Goal: Task Accomplishment & Management: Manage account settings

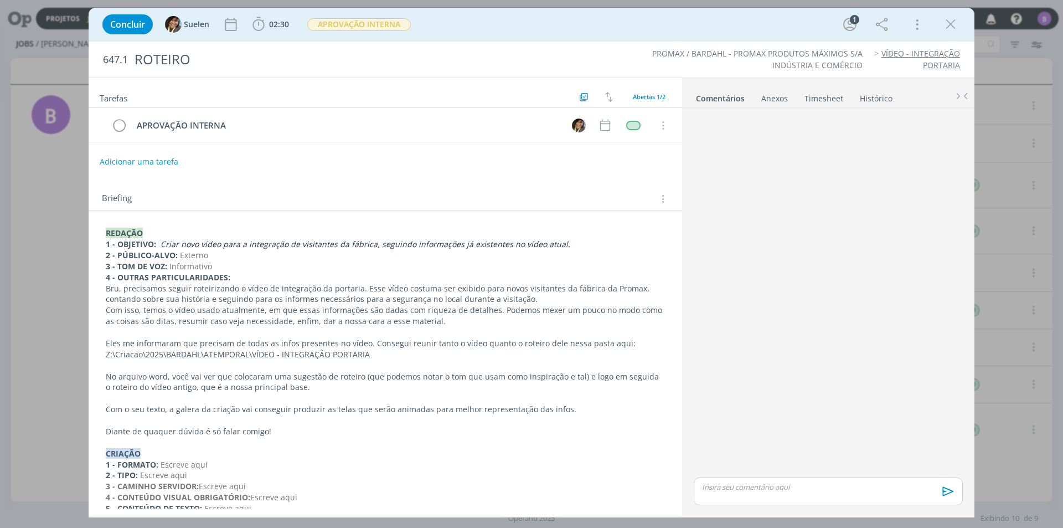
click at [738, 491] on p "dialog" at bounding box center [828, 487] width 251 height 10
drag, startPoint x: 923, startPoint y: 477, endPoint x: 691, endPoint y: 464, distance: 232.9
click at [691, 464] on div "Locução: https://docs.google.com/document/d/1bGaek-GpzxDlDgOSYZgl8ug7pcGjsrvHFx…" at bounding box center [828, 485] width 278 height 60
click at [750, 493] on icon "dialog" at bounding box center [752, 495] width 9 height 9
click at [865, 448] on link "dialog" at bounding box center [860, 453] width 29 height 10
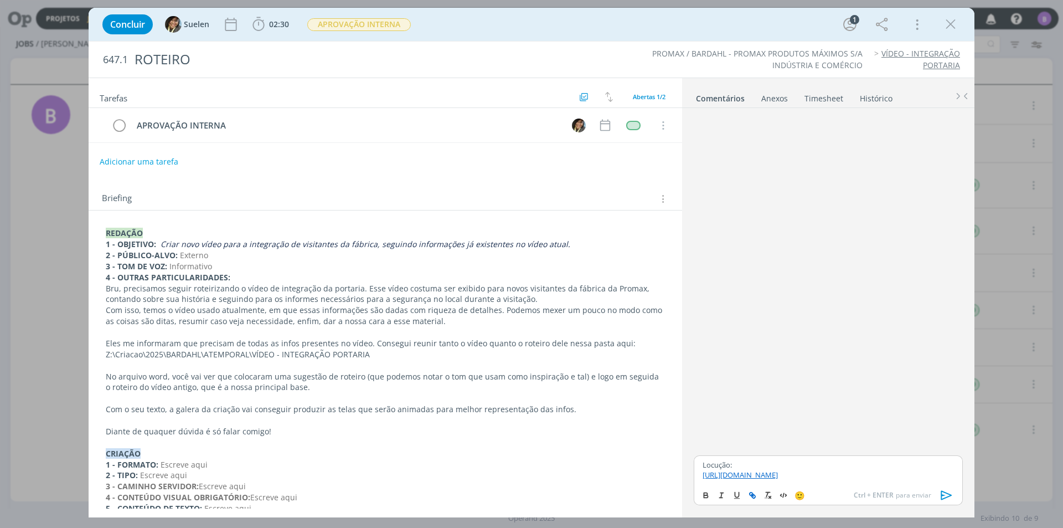
click at [920, 479] on p "https://docs.google.com/document/d/1bGaek-GpzxDlDgOSYZgl8ug7pcGjsrvHFx3bHkRkPUo…" at bounding box center [828, 474] width 251 height 10
click at [940, 497] on icon "dialog" at bounding box center [946, 495] width 17 height 17
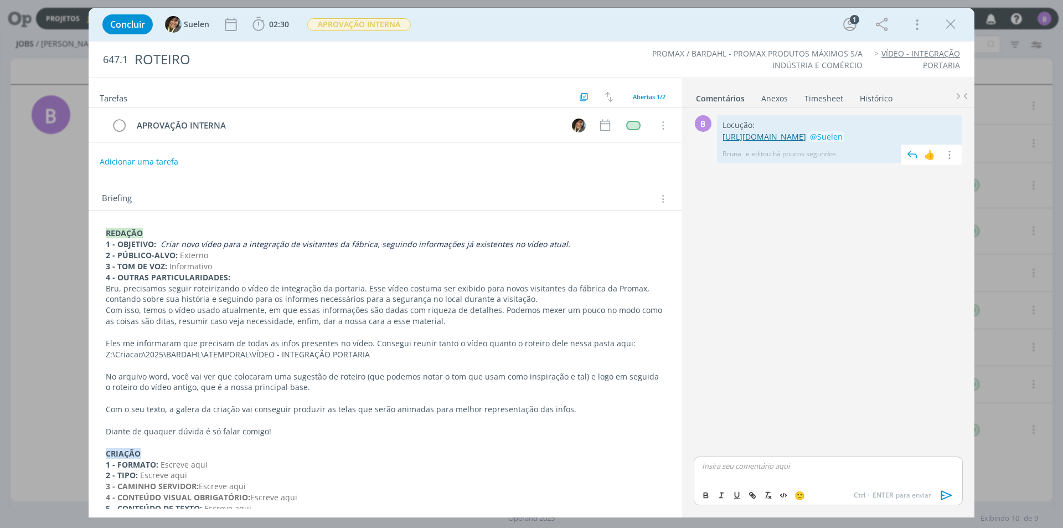
click at [767, 141] on link "https://docs.google.com/document/d/1bGaek-GpzxDlDgOSYZgl8ug7pcGjsrvHFx3bHkRkPUo…" at bounding box center [764, 136] width 84 height 11
click at [750, 482] on p "dialog" at bounding box center [828, 487] width 251 height 10
click at [748, 491] on icon "dialog" at bounding box center [752, 495] width 9 height 9
type input "https://docs.google.com/document/d/13Kod2GOGsF_1NAWYFN6G9RUQCEOsGUYbqPg37d5ZSAA…"
click at [885, 440] on link "dialog" at bounding box center [884, 445] width 29 height 10
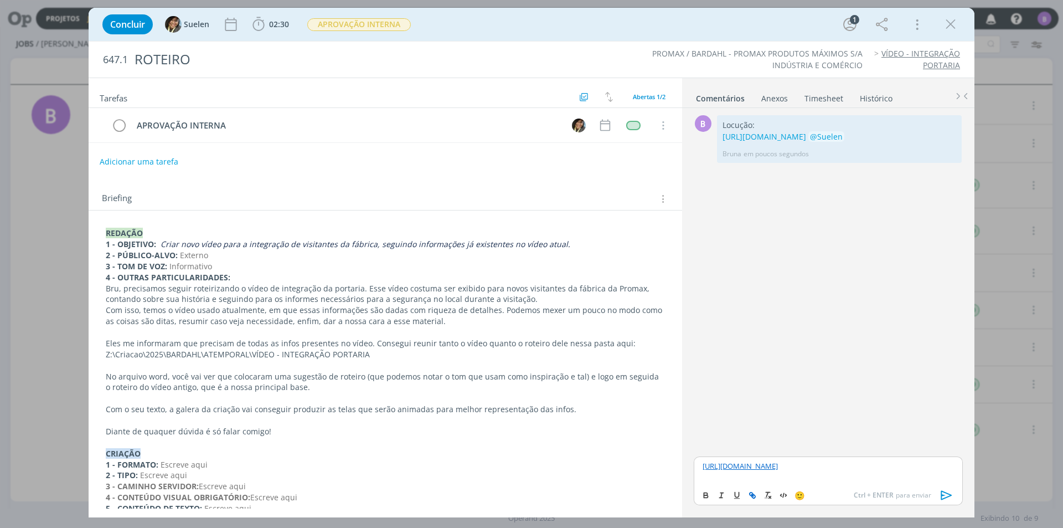
click at [881, 483] on div "https://docs.google.com/document/d/13Kod2GOGsF_1NAWYFN6G9RUQCEOsGUYbqPg37d5ZSAA…" at bounding box center [828, 480] width 269 height 49
click at [778, 468] on link "https://docs.google.com/document/d/13Kod2GOGsF_1NAWYFN6G9RUQCEOsGUYbqPg37d5ZSAA…" at bounding box center [740, 466] width 75 height 10
click at [874, 471] on p "https://docs.google.com/document/d/13Kod2GOGsF_1NAWYFN6G9RUQCEOsGUYbqPg37d5ZSAA…" at bounding box center [828, 466] width 251 height 10
drag, startPoint x: 700, startPoint y: 469, endPoint x: 758, endPoint y: 463, distance: 57.9
click at [702, 468] on div "https://docs.google.com/document/d/13Kod2GOGsF_1NAWYFN6G9RUQCEOsGUYbqPg37d5ZSAA…" at bounding box center [828, 470] width 269 height 28
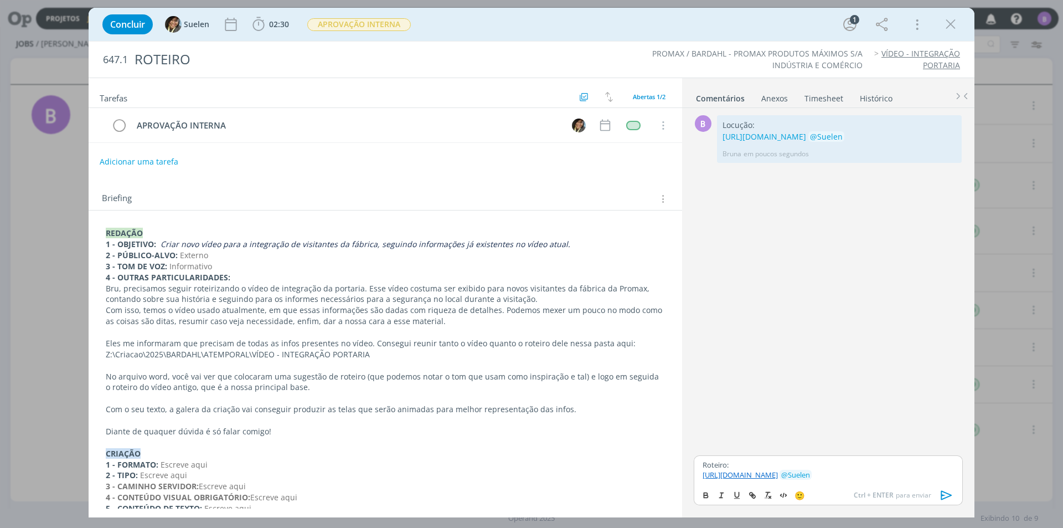
click at [942, 495] on icon "dialog" at bounding box center [946, 494] width 11 height 9
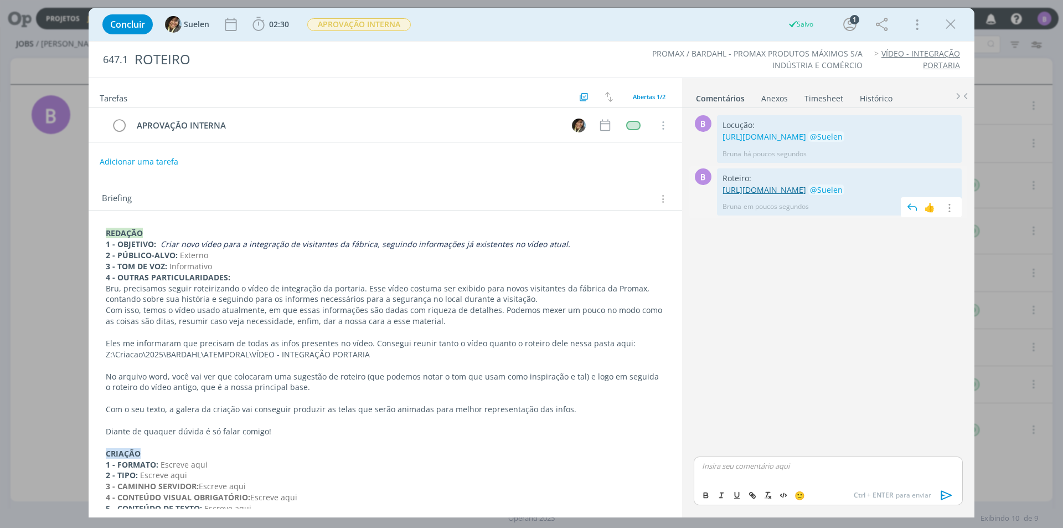
click at [769, 195] on link "https://docs.google.com/document/d/13Kod2GOGsF_1NAWYFN6G9RUQCEOsGUYbqPg37d5ZSAA…" at bounding box center [764, 189] width 84 height 11
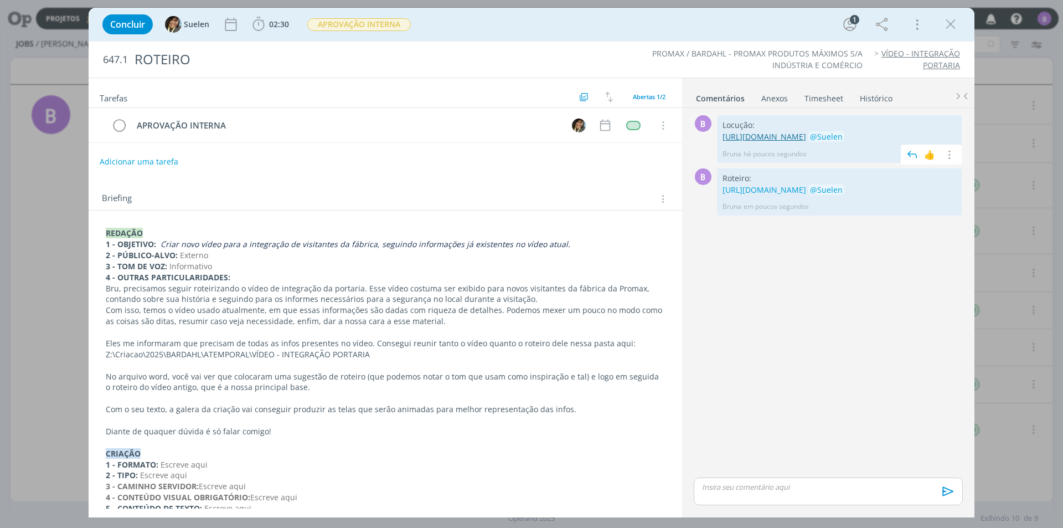
click at [806, 135] on link "https://docs.google.com/document/d/1bGaek-GpzxDlDgOSYZgl8ug7pcGjsrvHFx3bHkRkPUo…" at bounding box center [764, 136] width 84 height 11
click at [799, 195] on link "https://docs.google.com/document/d/13Kod2GOGsF_1NAWYFN6G9RUQCEOsGUYbqPg37d5ZSAA…" at bounding box center [764, 189] width 84 height 11
click at [815, 293] on div "B 0 Locução: https://docs.google.com/document/d/1bGaek-GpzxDlDgOSYZgl8ug7pcGjsr…" at bounding box center [828, 293] width 278 height 363
click at [954, 28] on icon "dialog" at bounding box center [950, 24] width 17 height 17
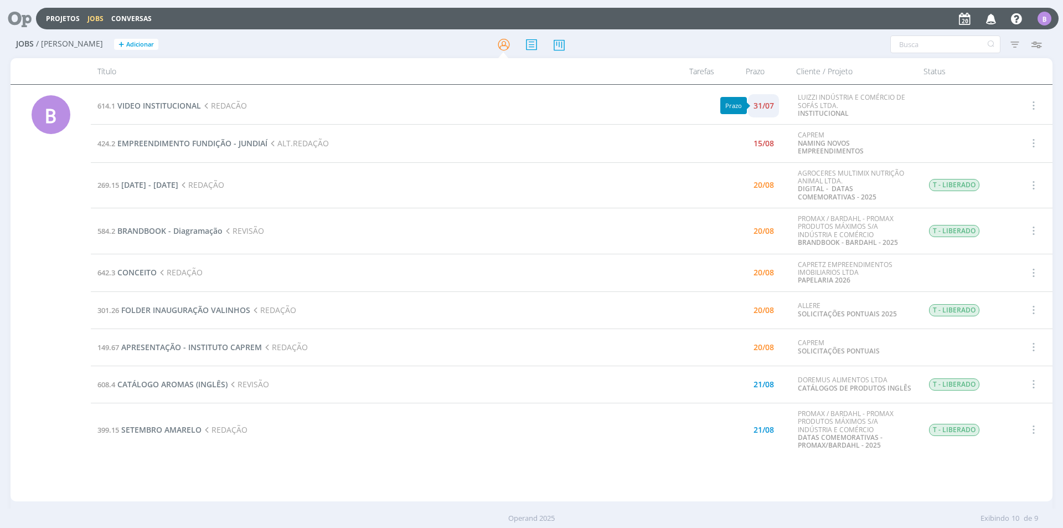
click at [770, 105] on div "31/07" at bounding box center [763, 106] width 20 height 8
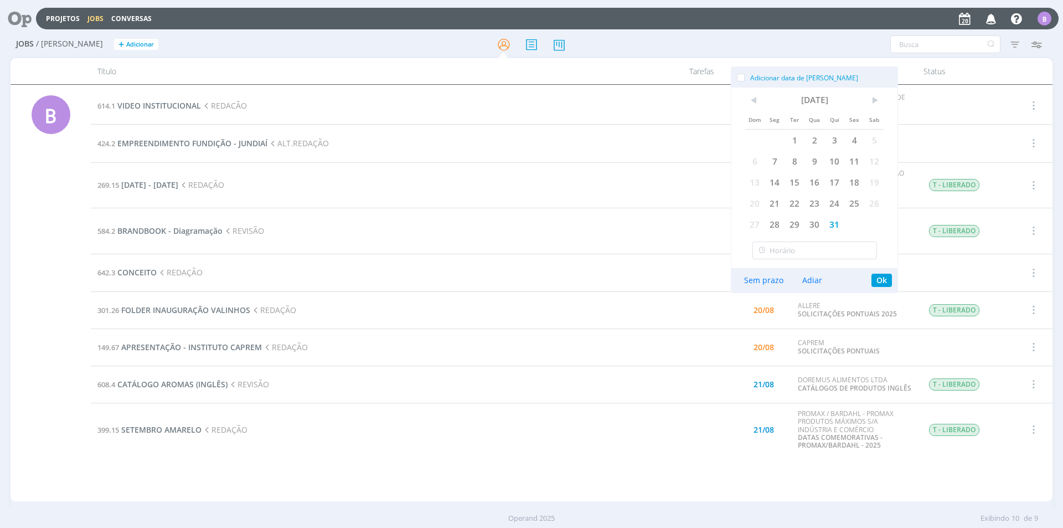
click at [668, 84] on div "Tarefas" at bounding box center [687, 71] width 66 height 26
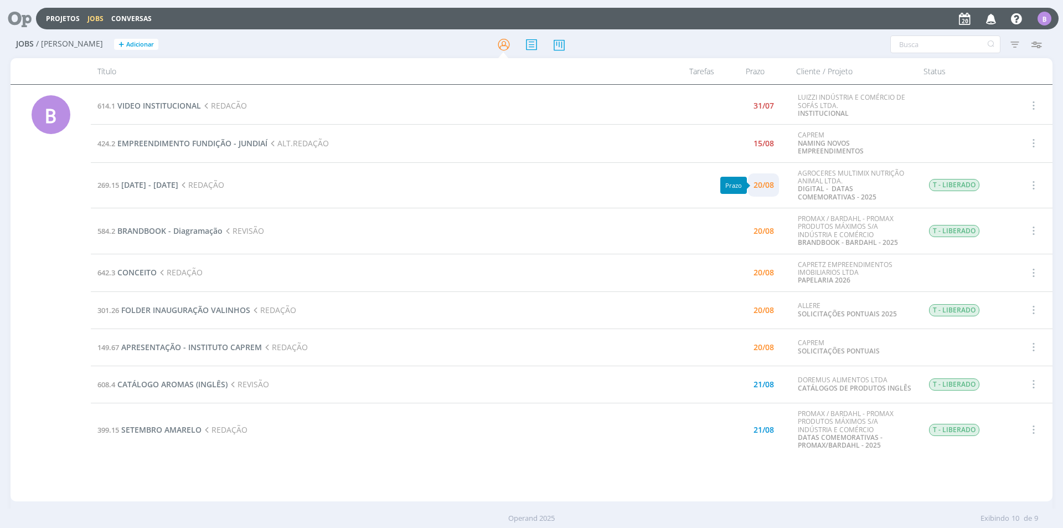
click at [756, 182] on div "20/08" at bounding box center [763, 185] width 20 height 8
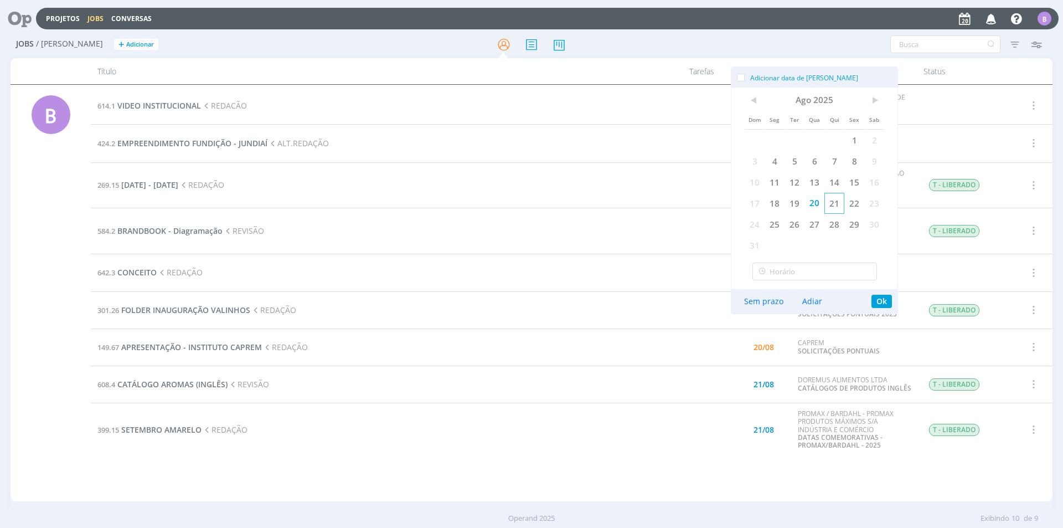
click at [834, 207] on span "21" at bounding box center [834, 203] width 20 height 21
click at [885, 298] on button "Ok" at bounding box center [881, 301] width 20 height 13
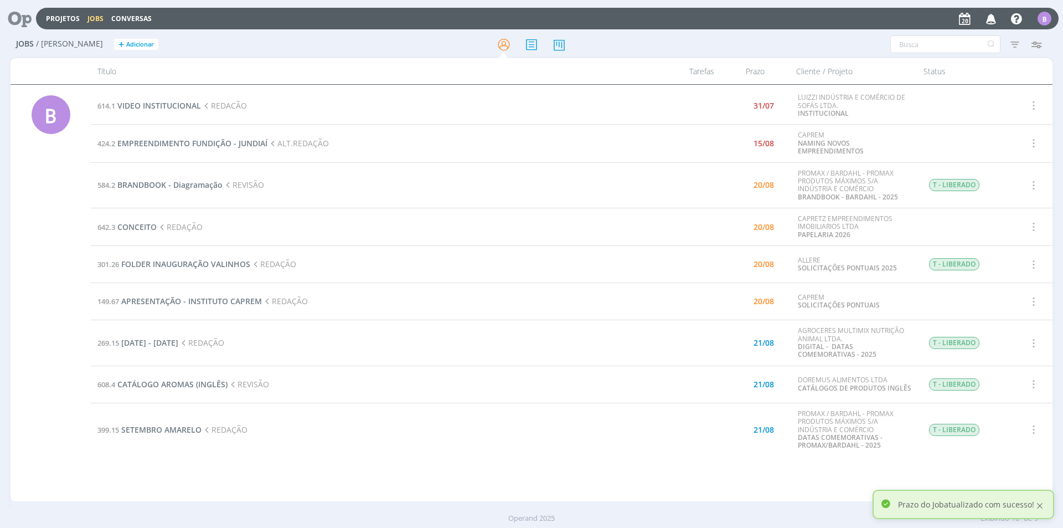
click at [1040, 505] on div at bounding box center [1040, 505] width 10 height 10
click at [210, 265] on span "FOLDER INAUGURAÇÃO VALINHOS" at bounding box center [185, 264] width 129 height 11
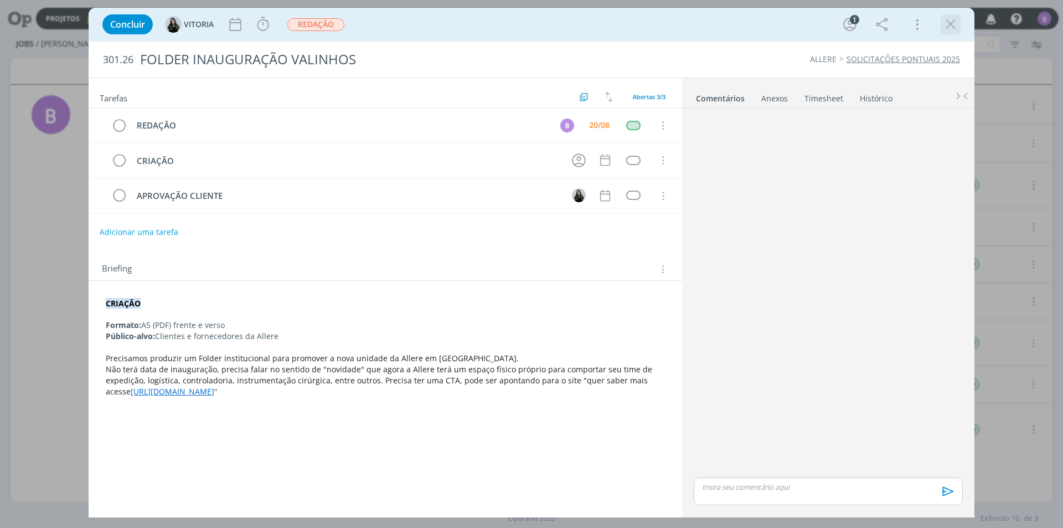
click at [944, 29] on icon "dialog" at bounding box center [950, 24] width 17 height 17
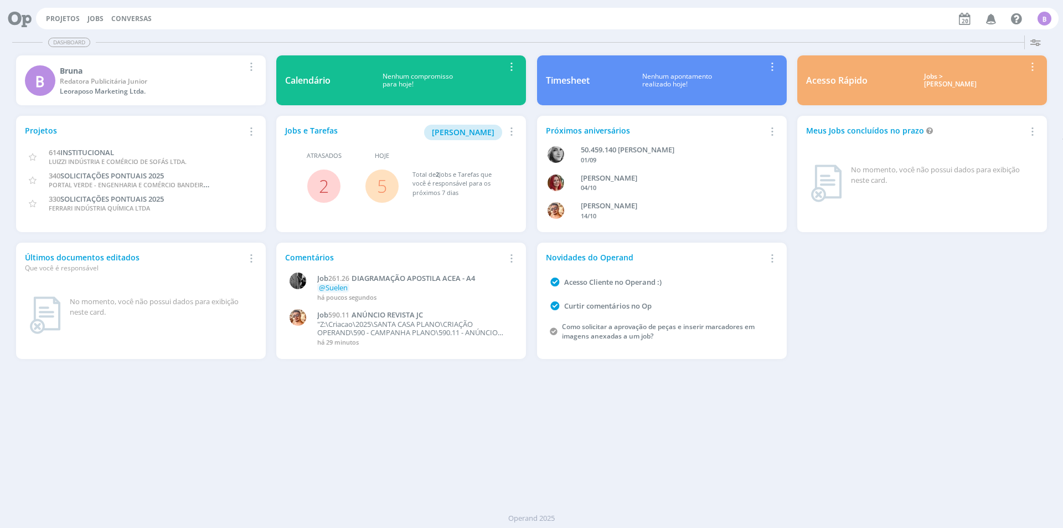
click at [664, 473] on div "Dashboard Salvar Selecione abaixo os cards desejados: Meus Meu Perfil [GEOGRAPH…" at bounding box center [531, 279] width 1063 height 497
click at [612, 458] on div "Dashboard Salvar Selecione abaixo os cards desejados: Meus Meu Perfil [GEOGRAPH…" at bounding box center [531, 279] width 1063 height 497
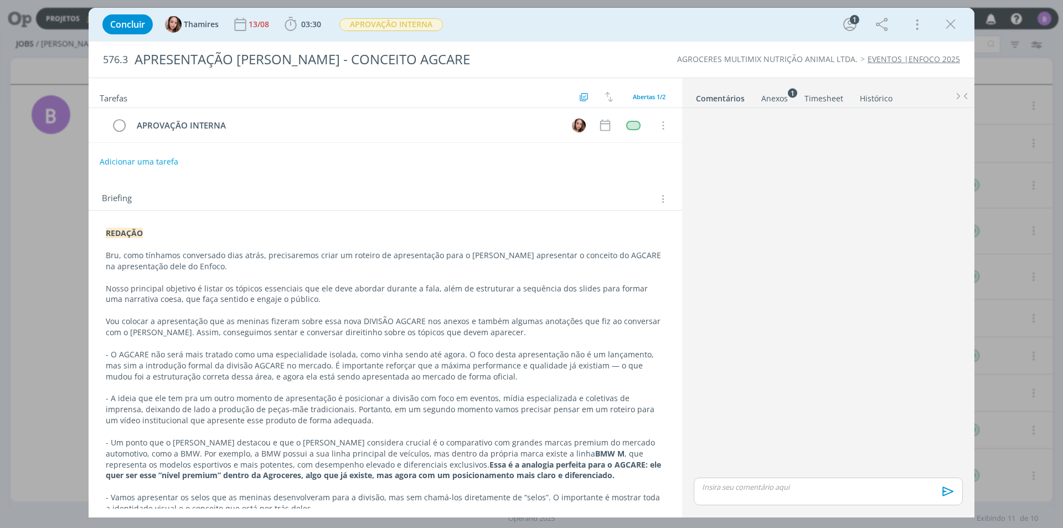
click at [752, 486] on p "dialog" at bounding box center [828, 487] width 251 height 10
drag, startPoint x: 750, startPoint y: 497, endPoint x: 809, endPoint y: 467, distance: 66.6
click at [750, 497] on icon "dialog" at bounding box center [752, 495] width 9 height 9
type input "[URL][DOMAIN_NAME]"
click at [868, 441] on link "dialog" at bounding box center [854, 445] width 29 height 10
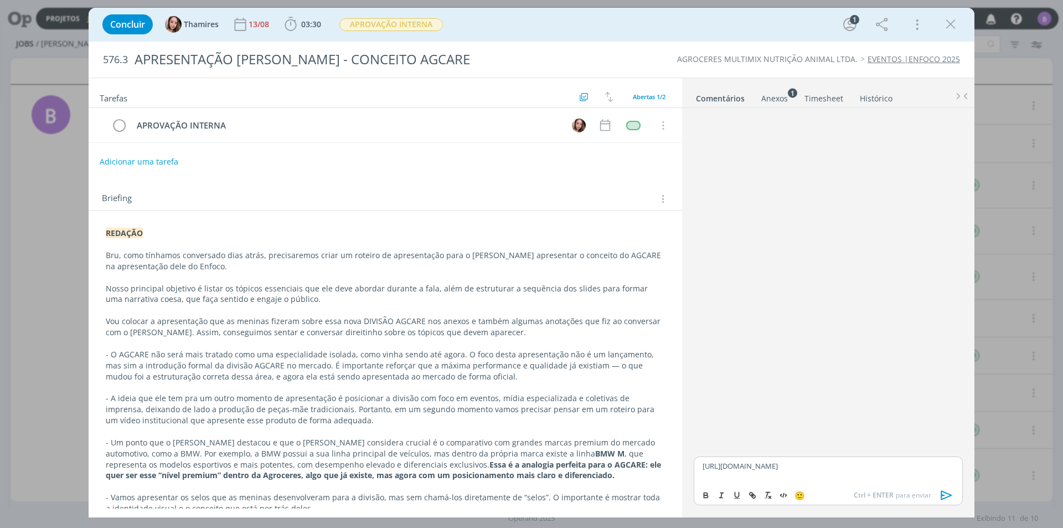
click at [901, 480] on div "[URL][DOMAIN_NAME]" at bounding box center [828, 470] width 269 height 28
drag, startPoint x: 748, startPoint y: 496, endPoint x: 828, endPoint y: 485, distance: 79.9
click at [748, 495] on icon "dialog" at bounding box center [752, 495] width 9 height 9
type input "[URL][DOMAIN_NAME]"
click at [861, 446] on link "dialog" at bounding box center [858, 445] width 29 height 10
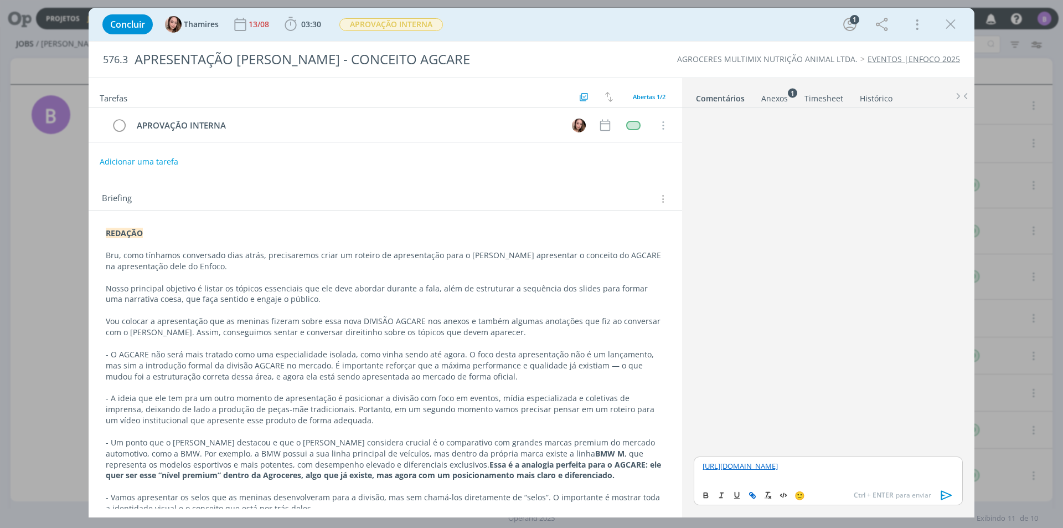
click at [891, 471] on p "[URL][DOMAIN_NAME]" at bounding box center [828, 466] width 251 height 10
click at [943, 493] on icon "dialog" at bounding box center [946, 495] width 17 height 17
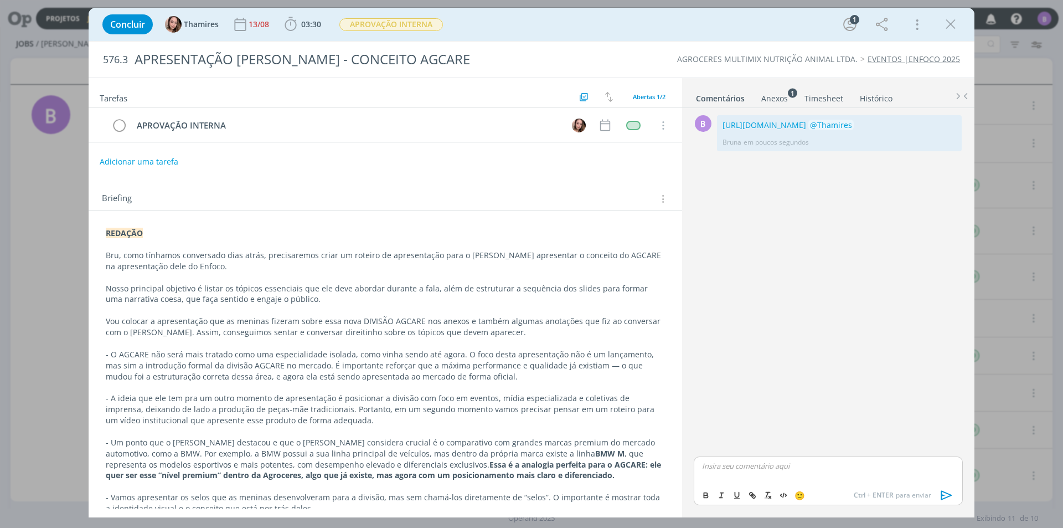
click at [747, 128] on link "[URL][DOMAIN_NAME]" at bounding box center [764, 125] width 84 height 11
click at [955, 28] on icon "dialog" at bounding box center [950, 24] width 17 height 17
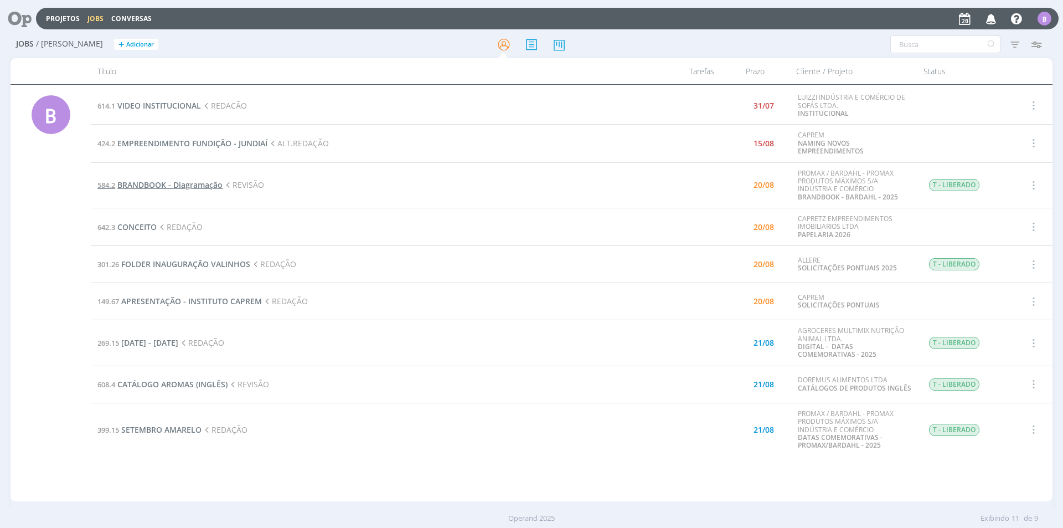
click at [187, 182] on span "BRANDBOOK - Diagramação" at bounding box center [169, 184] width 105 height 11
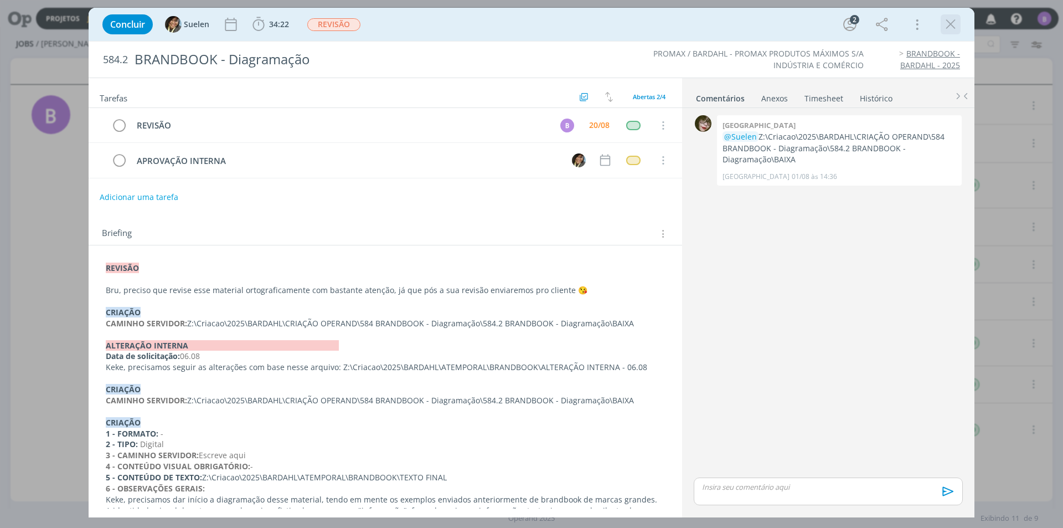
click at [949, 27] on icon "dialog" at bounding box center [950, 24] width 17 height 17
